Goal: Information Seeking & Learning: Learn about a topic

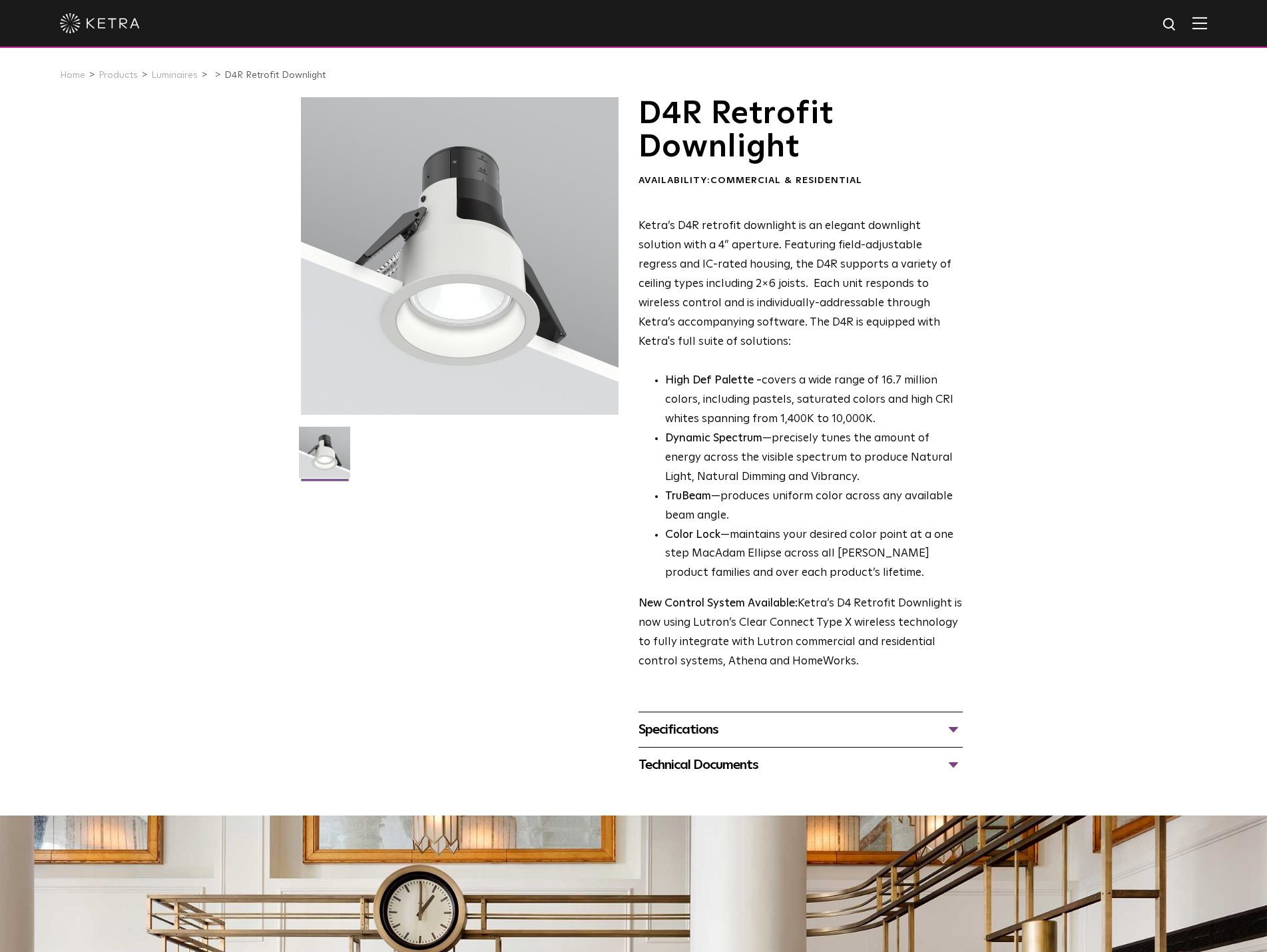
drag, startPoint x: 554, startPoint y: 466, endPoint x: 550, endPoint y: 455, distance: 11.7
click at [184, 79] on link "Luminaires" at bounding box center [174, 75] width 47 height 9
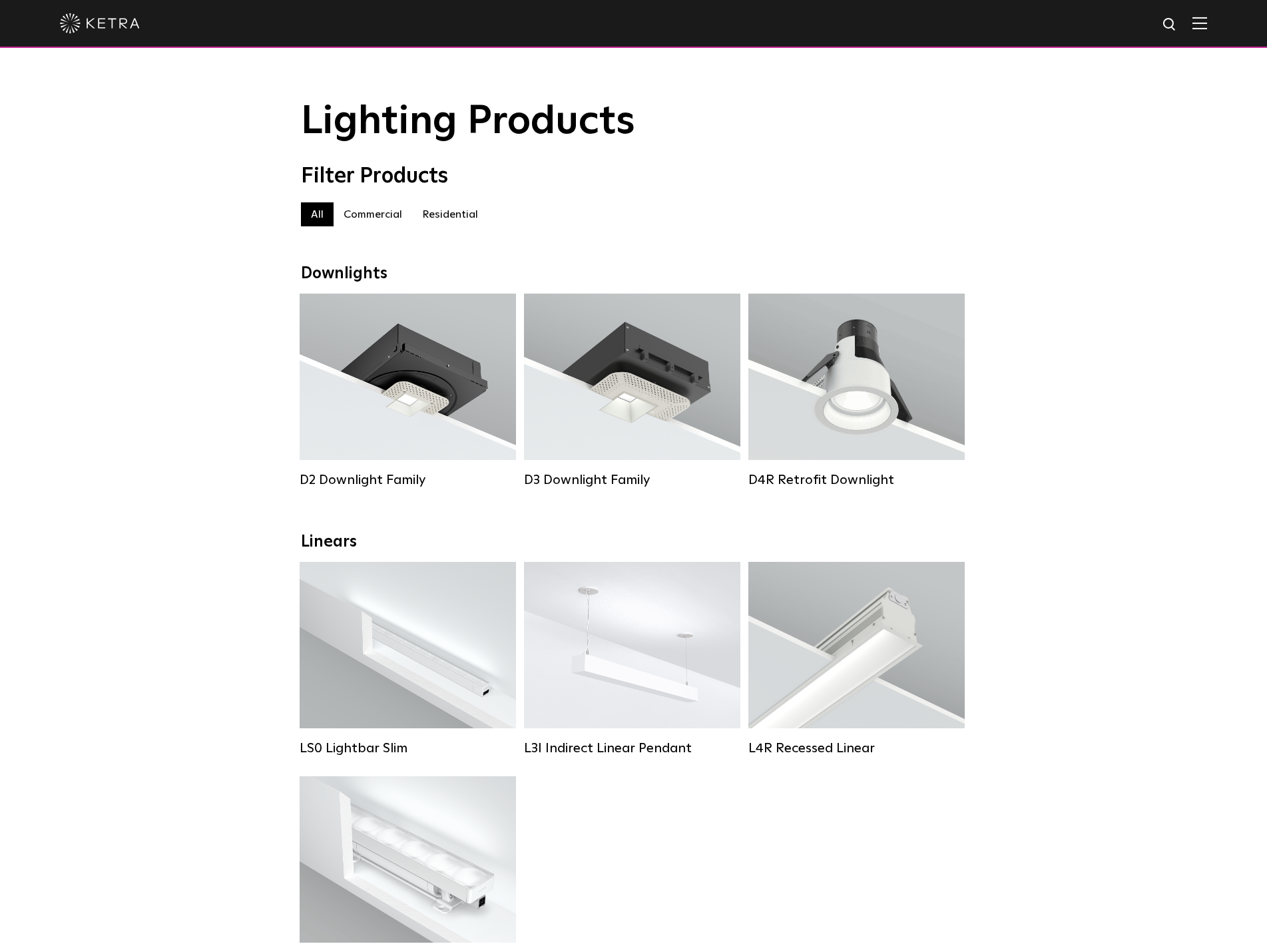
click at [445, 216] on label "Residential" at bounding box center [450, 214] width 76 height 24
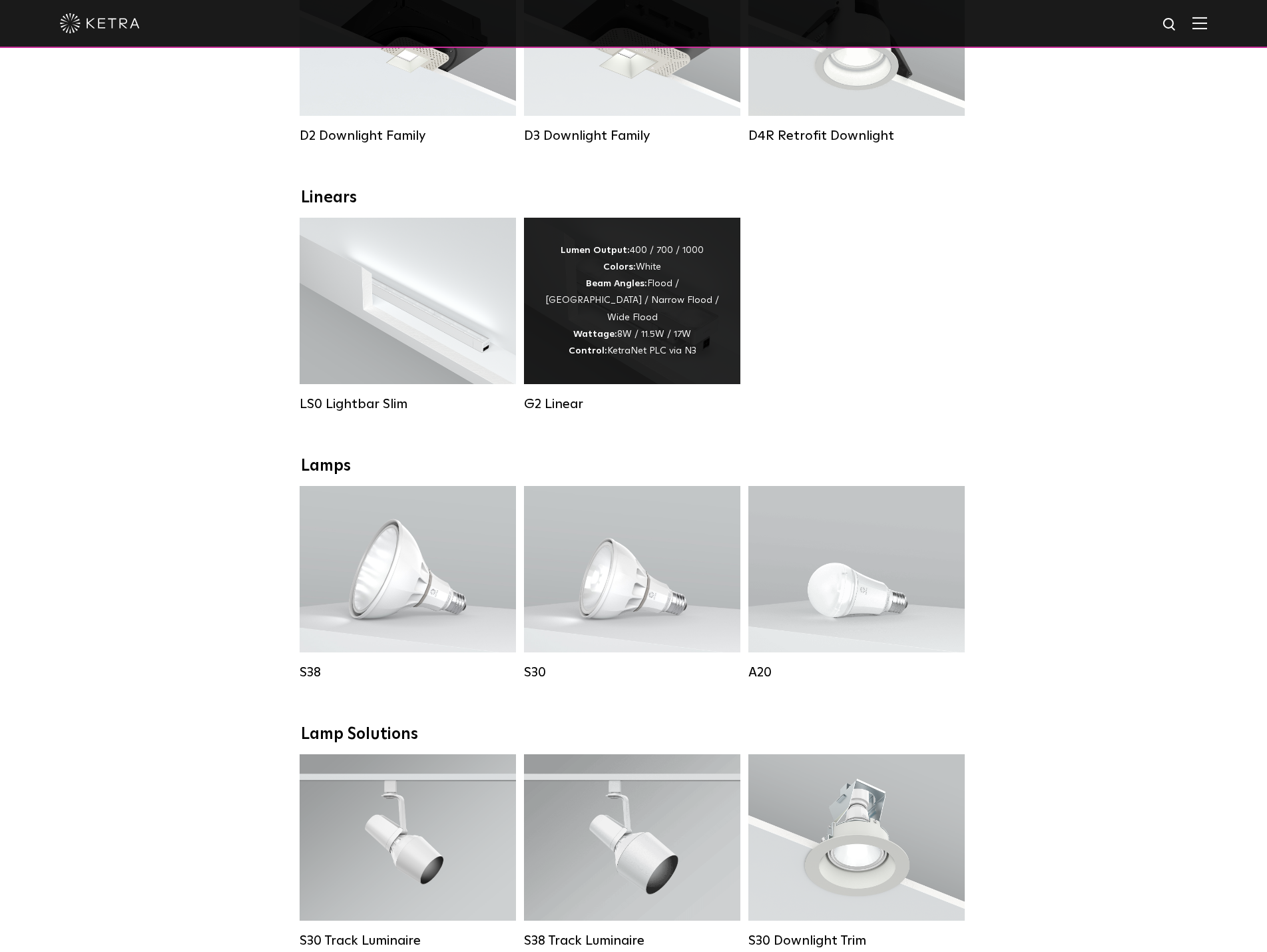
scroll to position [200, 0]
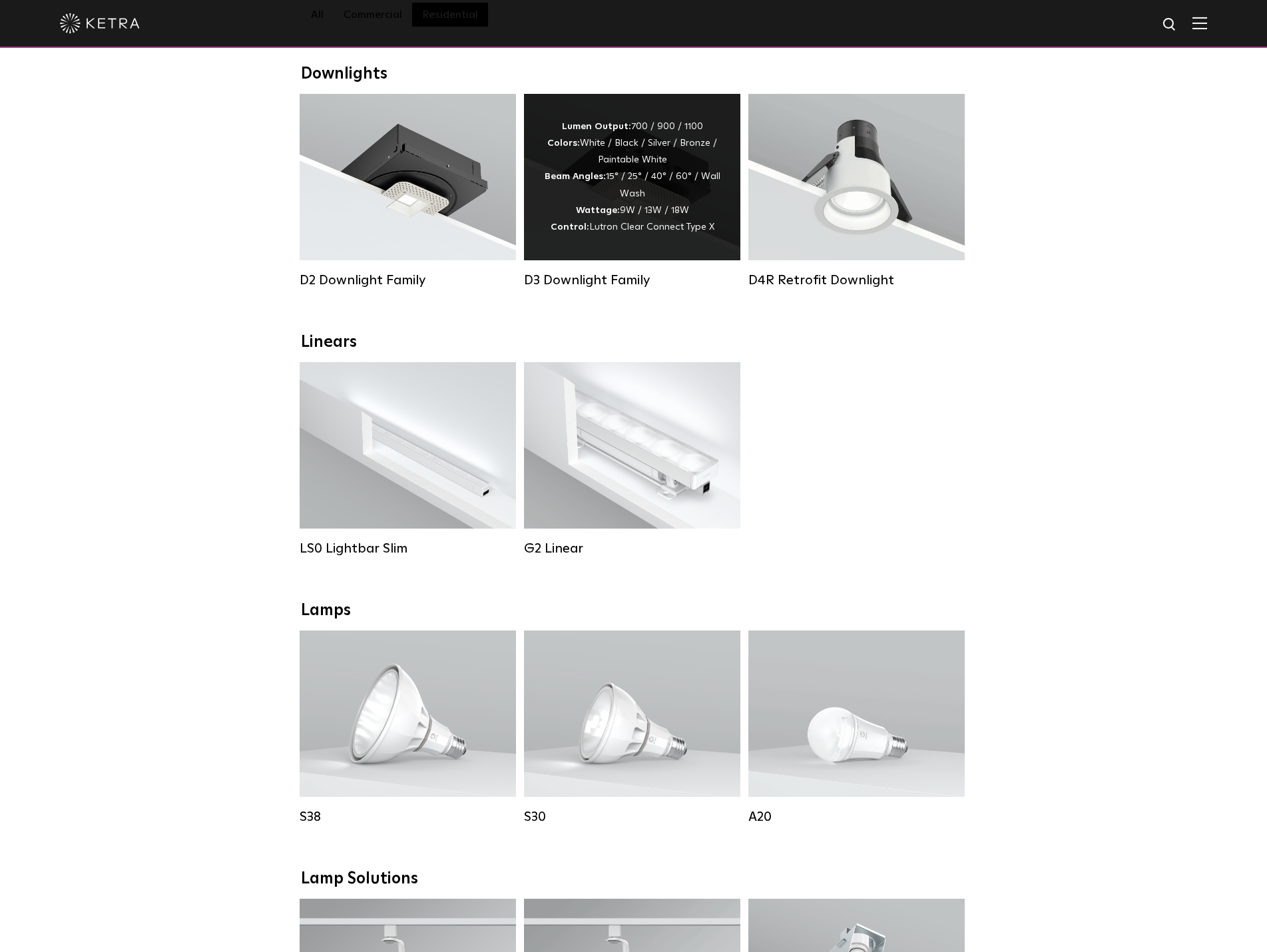
click at [606, 230] on span "Lutron Clear Connect Type X" at bounding box center [652, 227] width 125 height 9
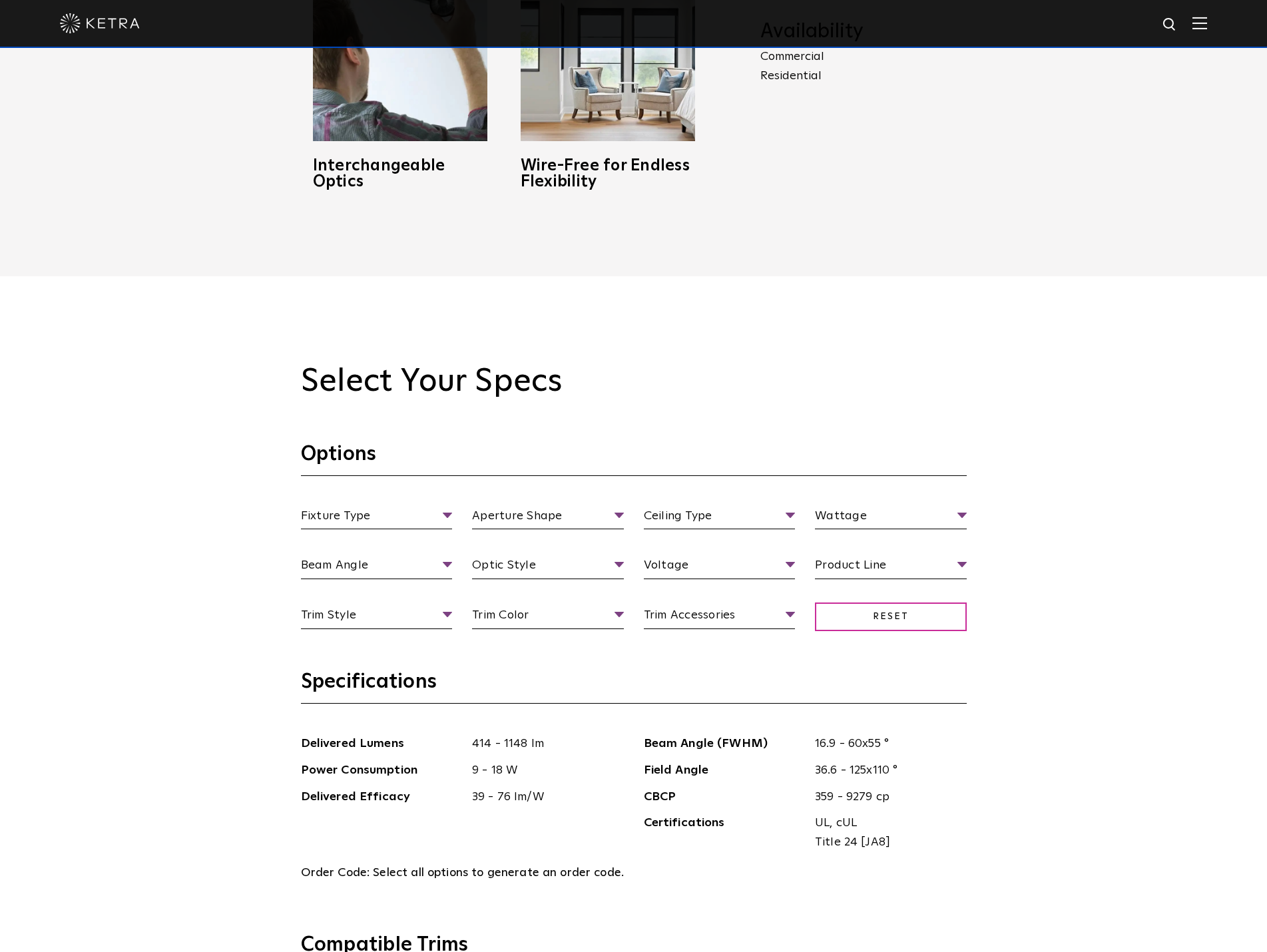
scroll to position [1332, 0]
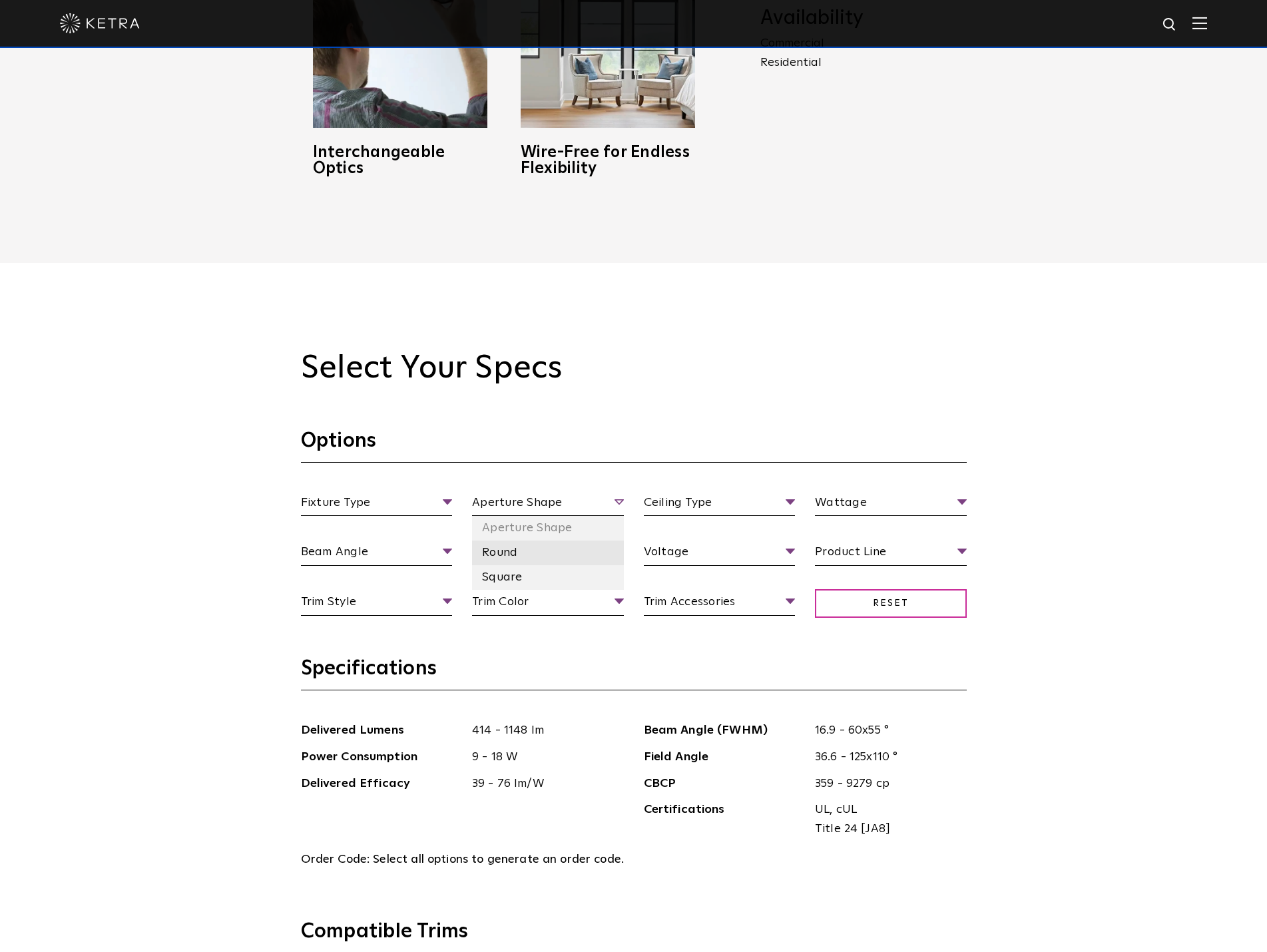
click at [511, 556] on li "Round" at bounding box center [547, 553] width 152 height 25
click at [198, 532] on div "Select Your Specs Options Fixture Type Fixture Type Adjustable Fixed Wall Wash …" at bounding box center [633, 941] width 1267 height 1356
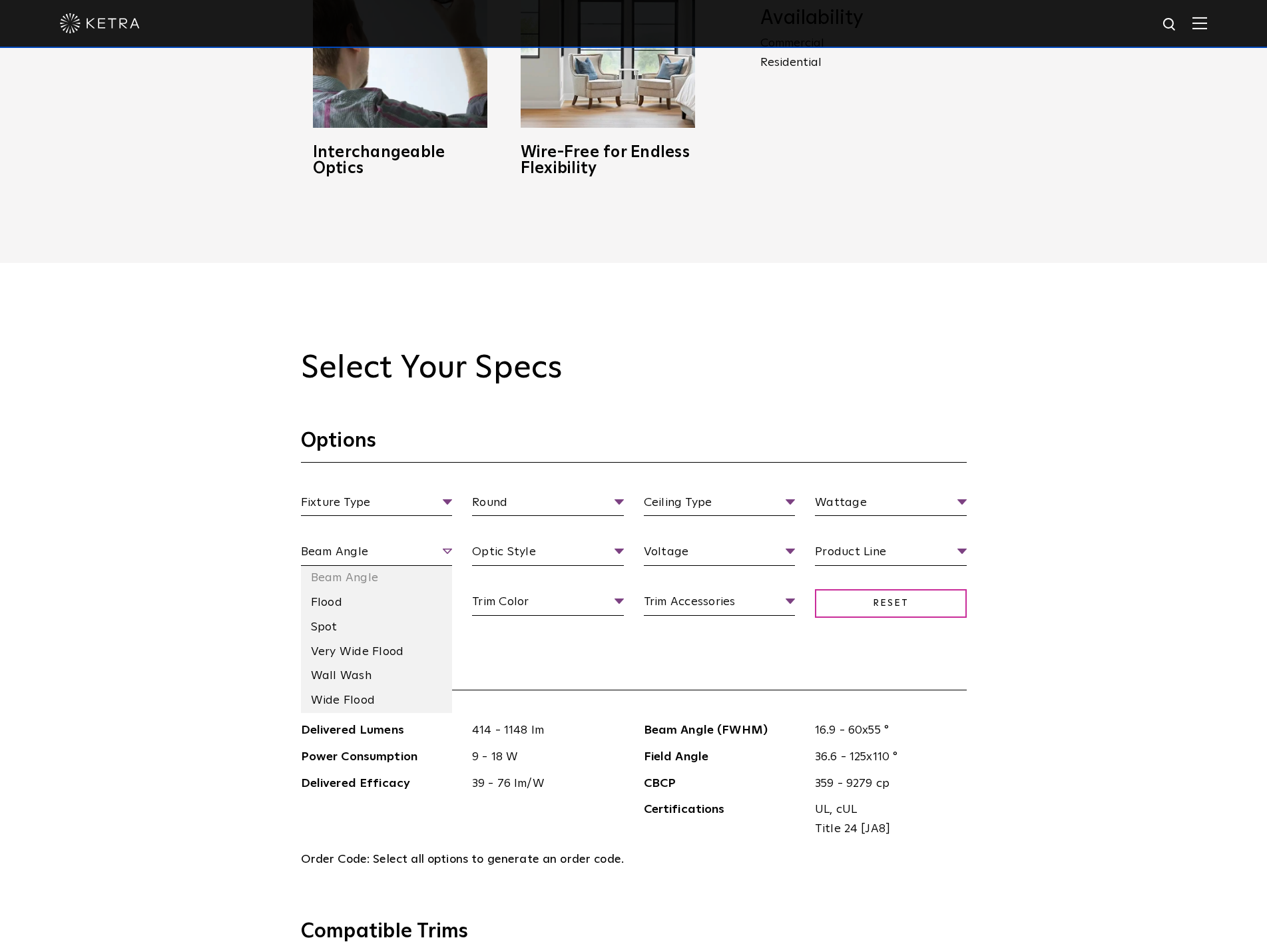
click at [370, 553] on span "Beam Angle" at bounding box center [376, 554] width 152 height 23
click at [239, 554] on div "Select Your Specs Options Fixture Type Fixture Type Adjustable Fixed Wall Wash …" at bounding box center [633, 941] width 1267 height 1356
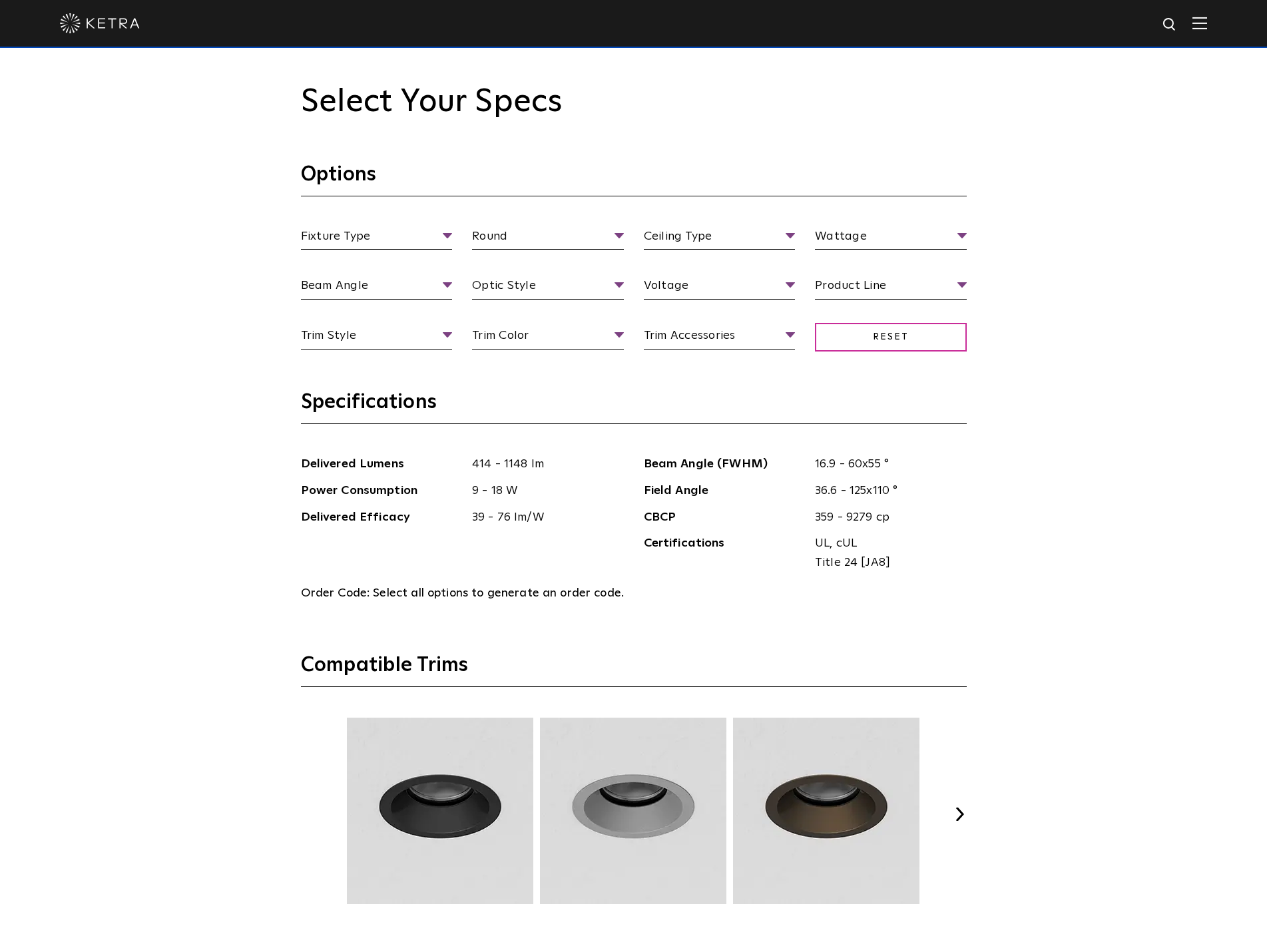
scroll to position [1531, 0]
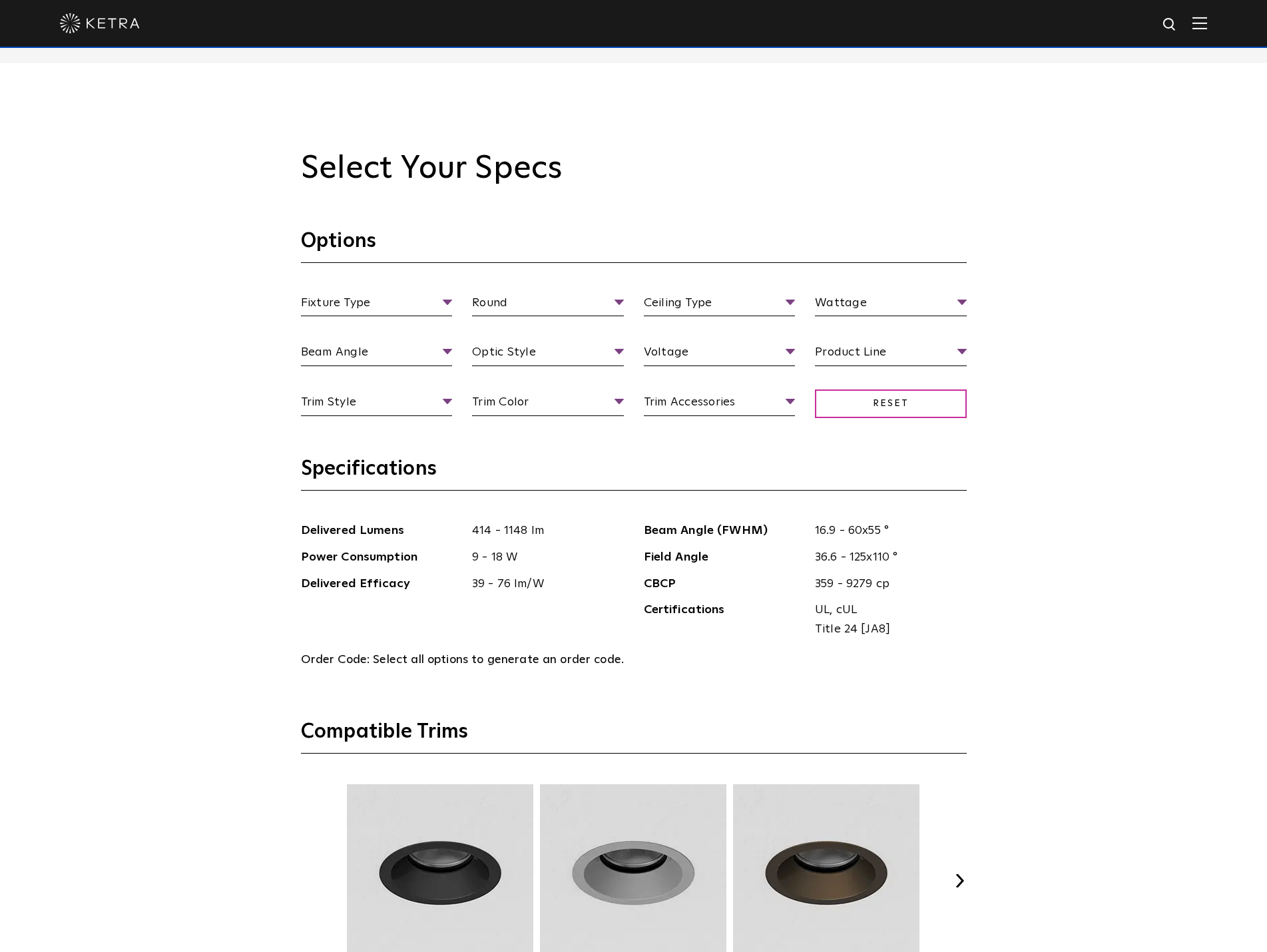
click at [230, 507] on div "Select Your Specs Options Fixture Type Fixture Type Adjustable Fixed Wall Wash …" at bounding box center [633, 741] width 1267 height 1356
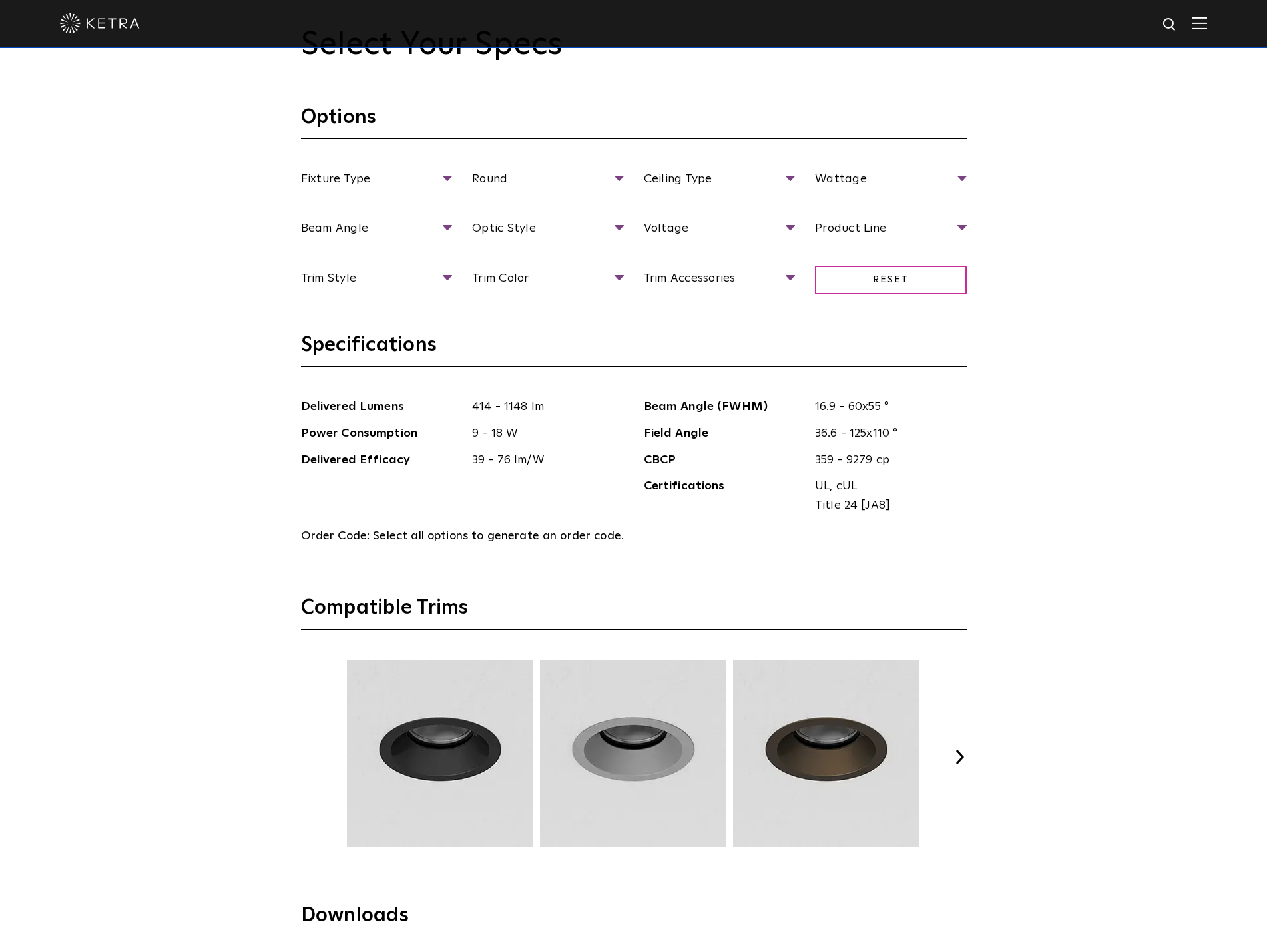
scroll to position [1465, 0]
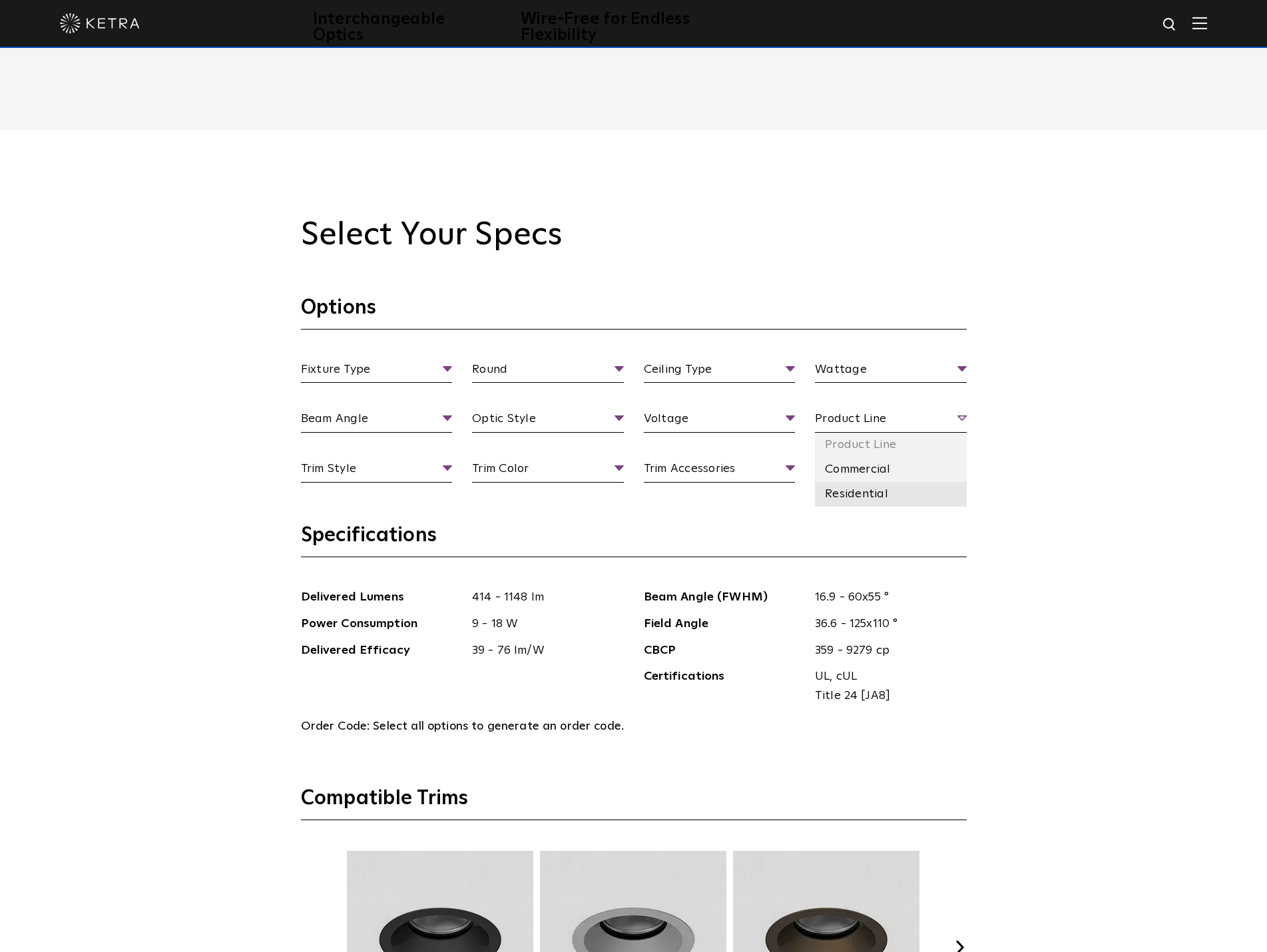
click at [845, 501] on li "Residential" at bounding box center [890, 494] width 152 height 25
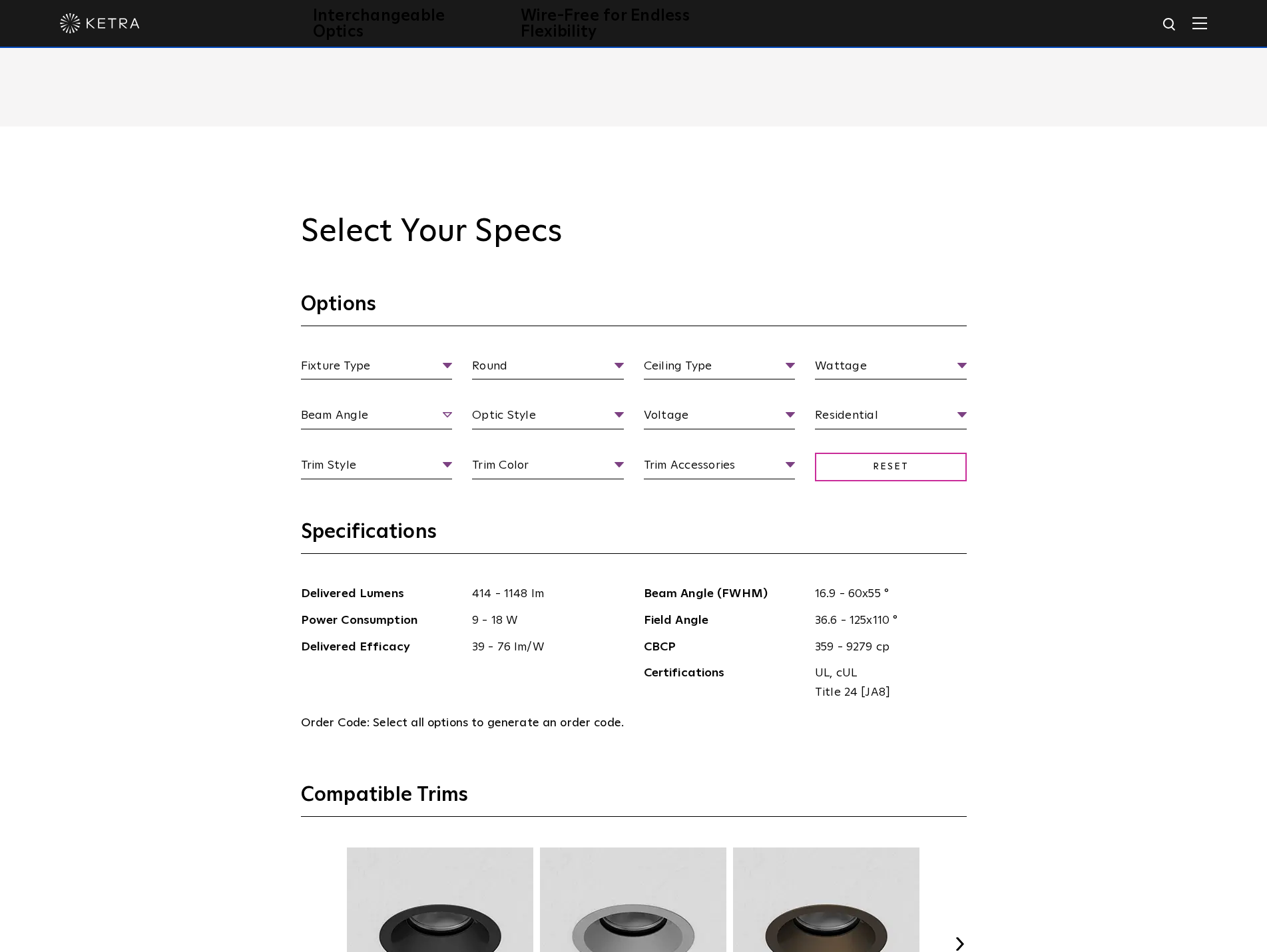
scroll to position [1456, 0]
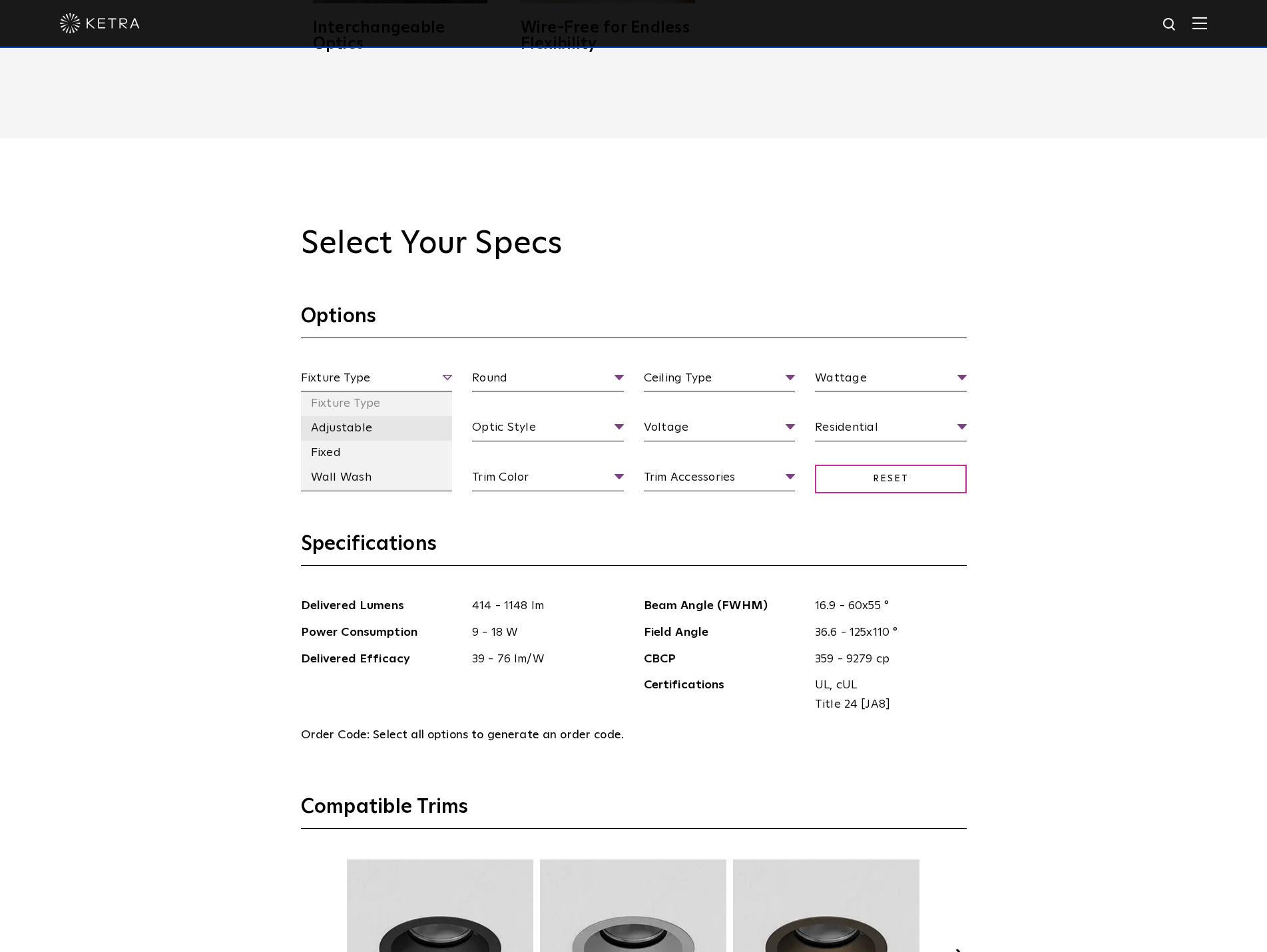
click at [354, 434] on li "Adjustable" at bounding box center [376, 428] width 152 height 25
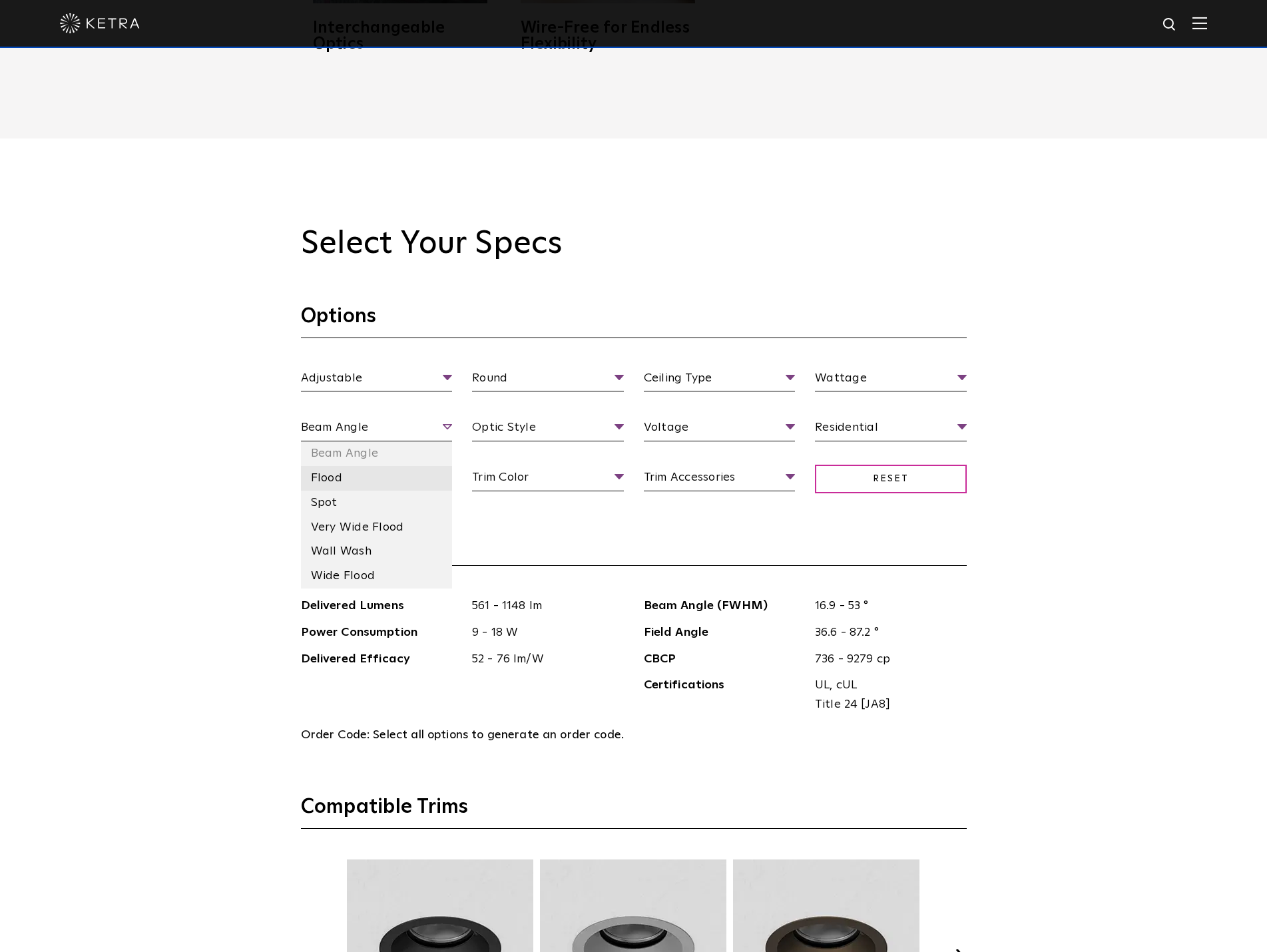
click at [348, 487] on li "Flood" at bounding box center [376, 478] width 152 height 25
click at [376, 585] on li "Shallow Bevel" at bounding box center [376, 577] width 152 height 25
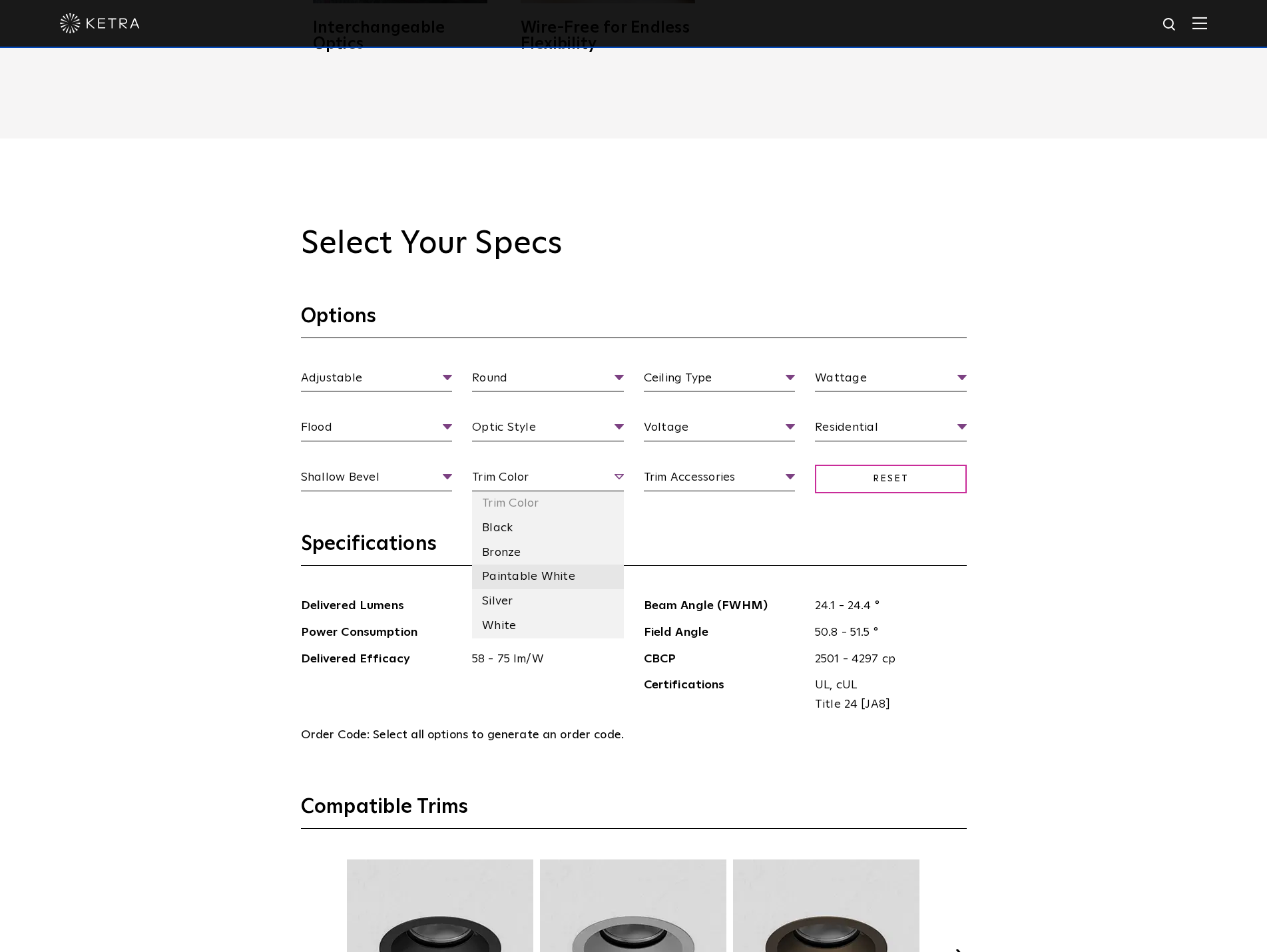
scroll to position [1523, 0]
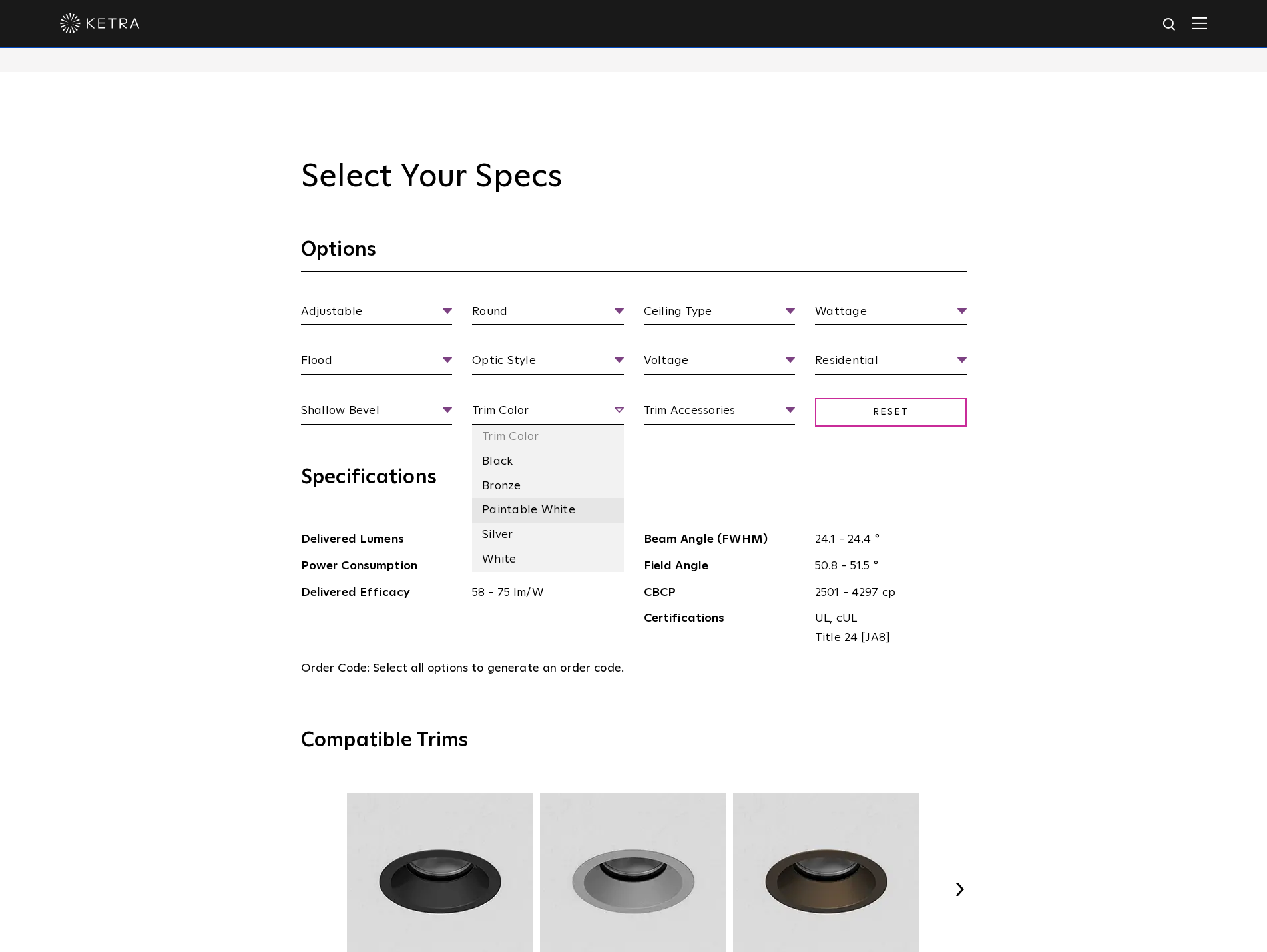
click at [532, 505] on li "Paintable White" at bounding box center [547, 510] width 152 height 25
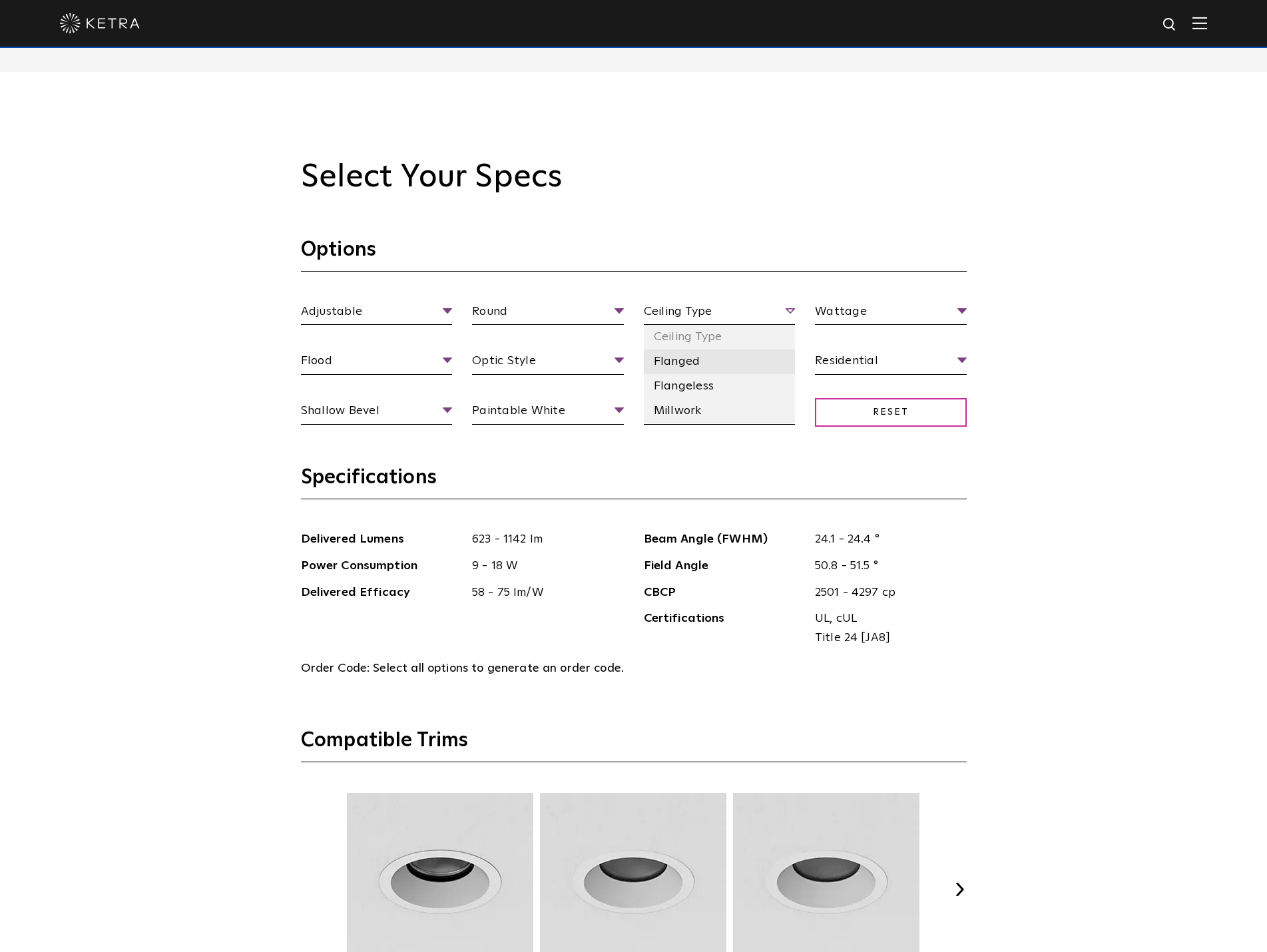
click at [701, 366] on li "Flanged" at bounding box center [719, 361] width 152 height 25
click at [685, 408] on li "120 V" at bounding box center [719, 411] width 152 height 25
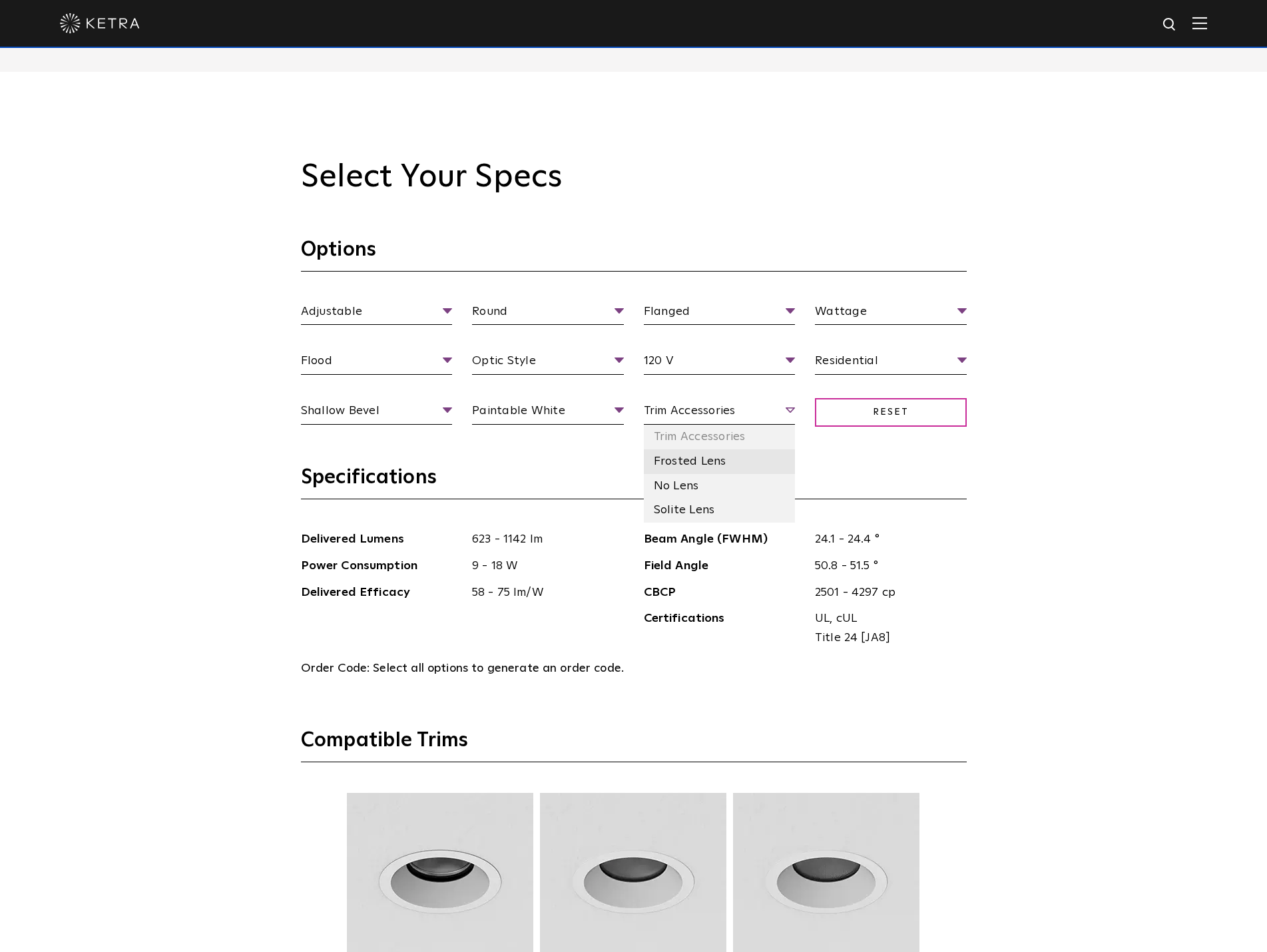
click at [721, 470] on li "Frosted Lens" at bounding box center [719, 462] width 152 height 25
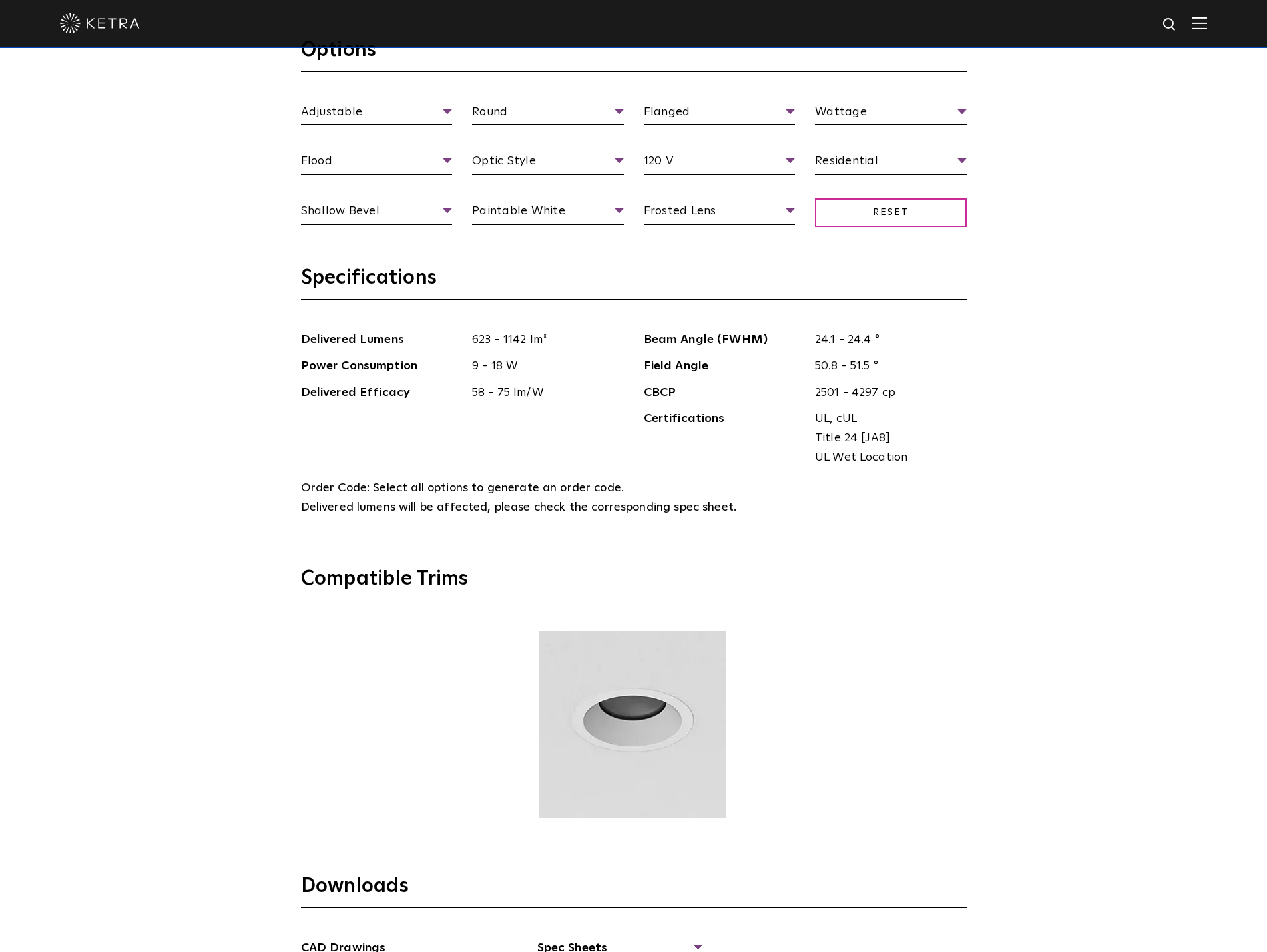
scroll to position [1656, 0]
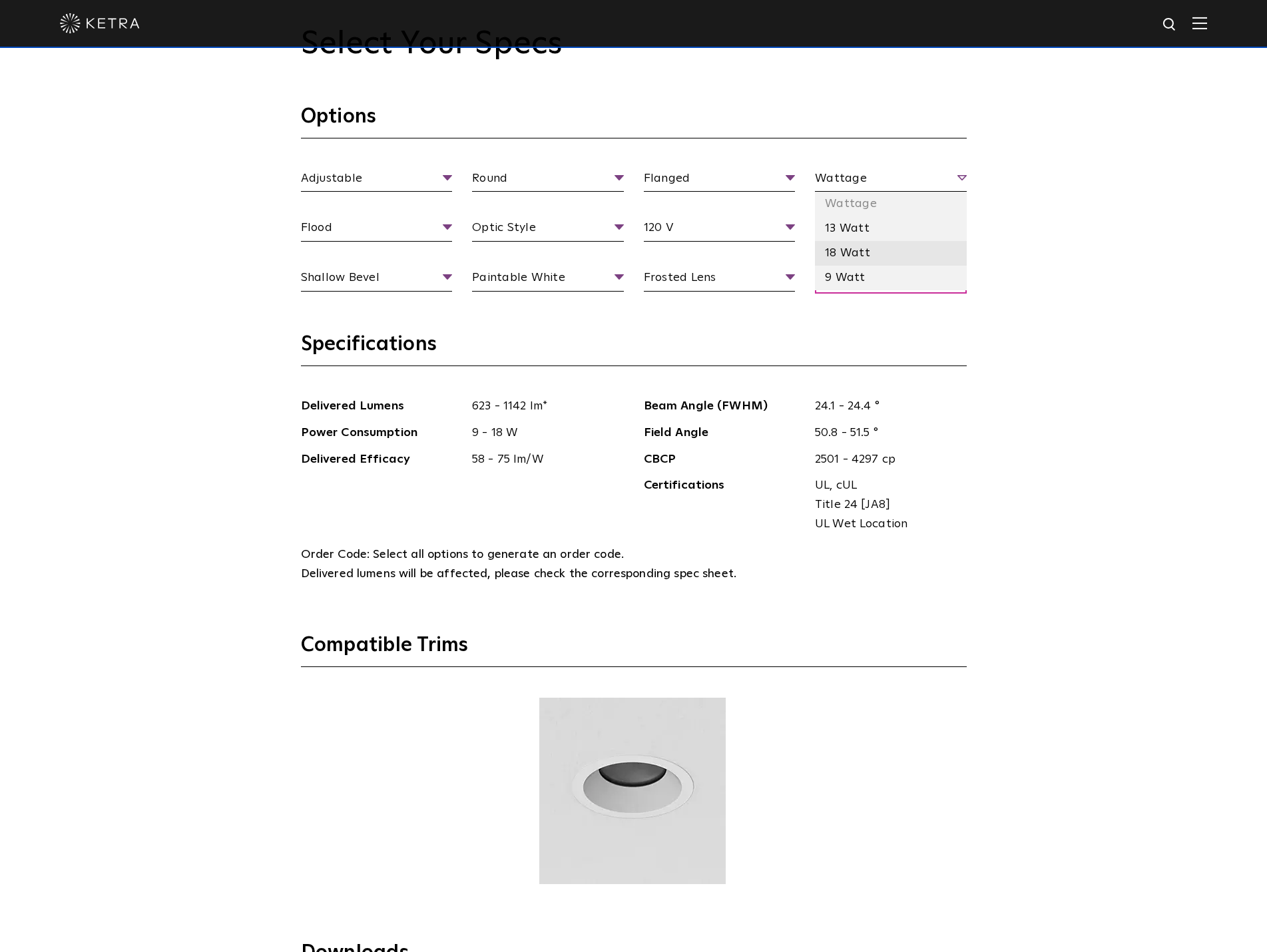
click at [863, 257] on li "18 Watt" at bounding box center [890, 253] width 152 height 25
click at [849, 236] on li "13 Watt" at bounding box center [890, 228] width 152 height 25
click at [852, 253] on li "18 Watt" at bounding box center [890, 253] width 152 height 25
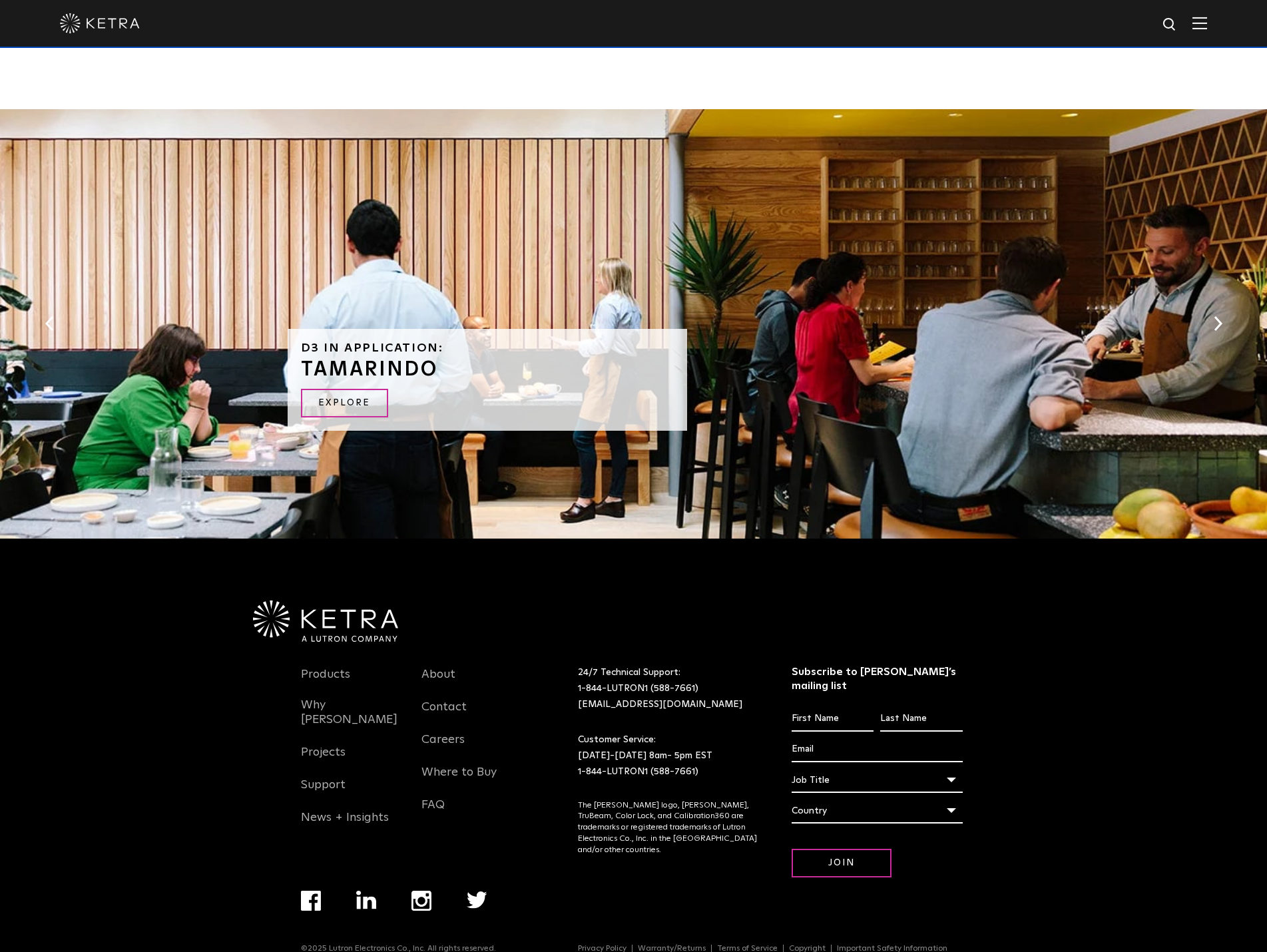
scroll to position [2892, 0]
